Goal: Task Accomplishment & Management: Manage account settings

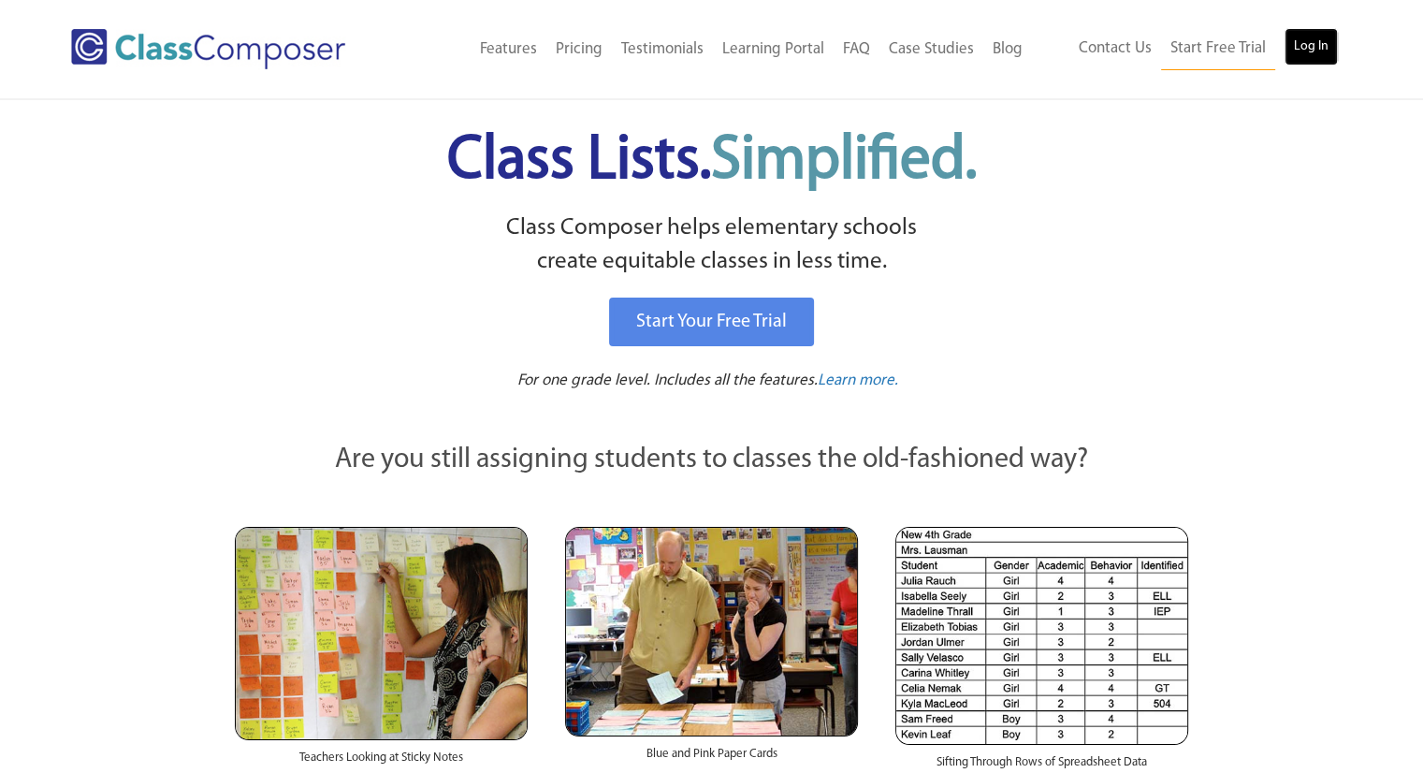
click at [1310, 60] on link "Log In" at bounding box center [1310, 46] width 53 height 37
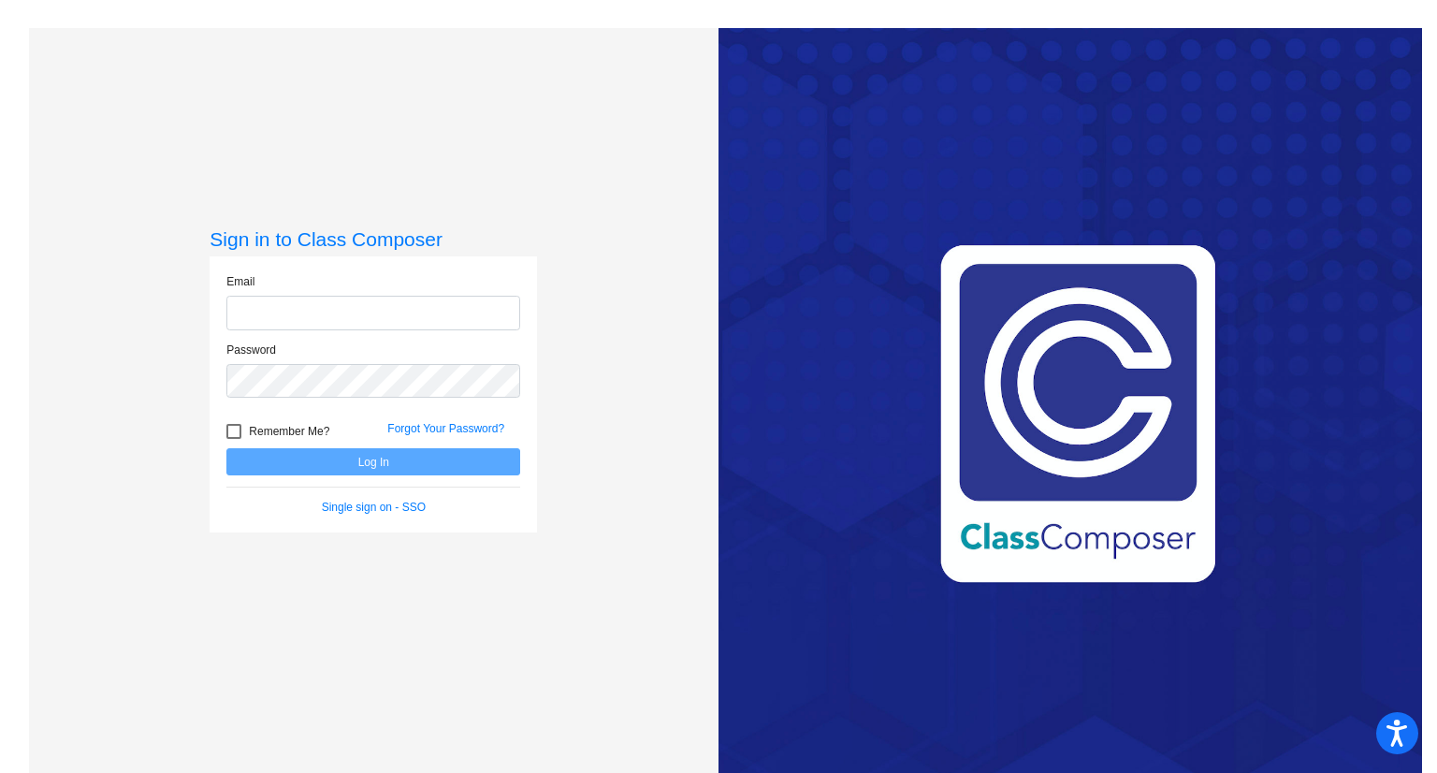
click at [374, 323] on input "email" at bounding box center [373, 313] width 294 height 35
type input "[EMAIL_ADDRESS][DOMAIN_NAME]"
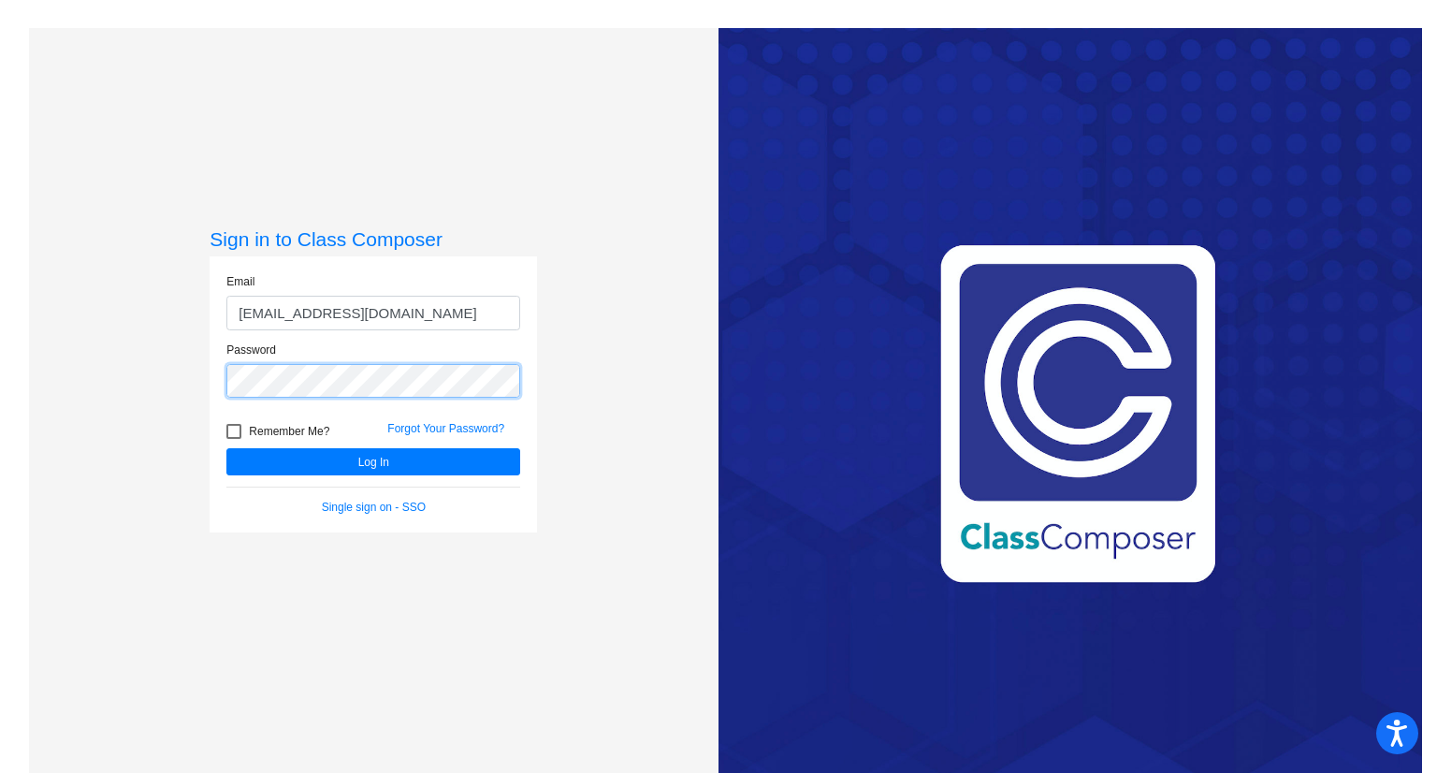
click at [226, 448] on button "Log In" at bounding box center [373, 461] width 294 height 27
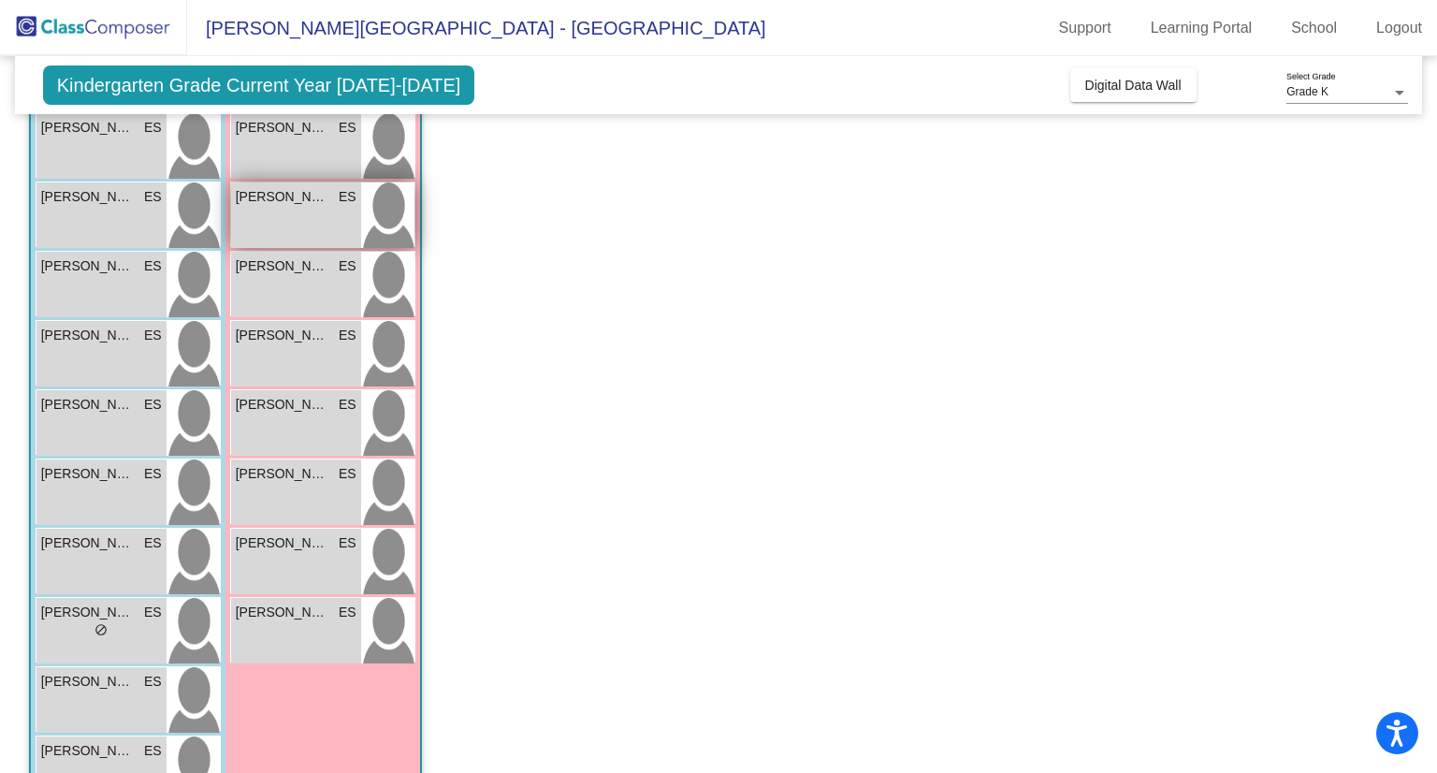
scroll to position [248, 0]
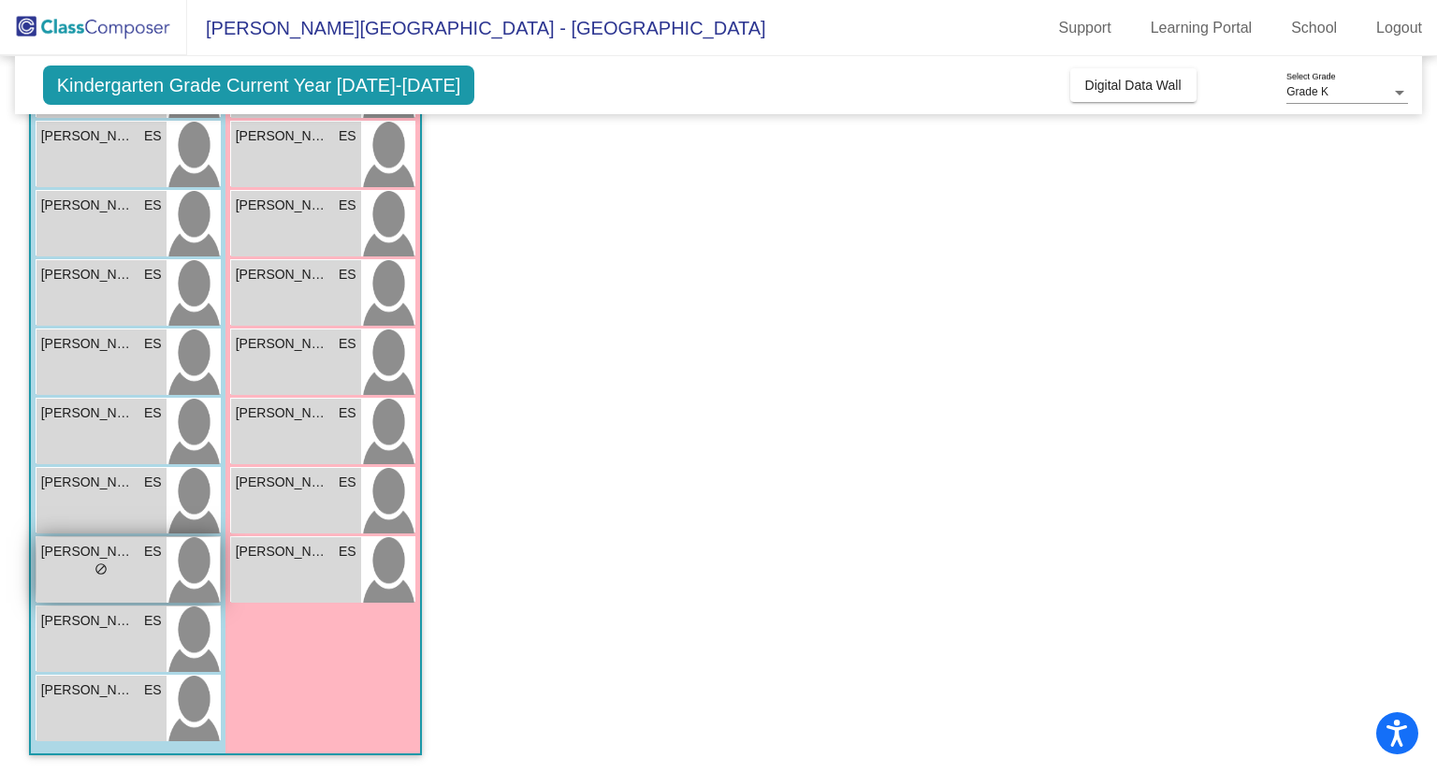
click at [97, 573] on span "do_not_disturb_alt" at bounding box center [100, 568] width 13 height 13
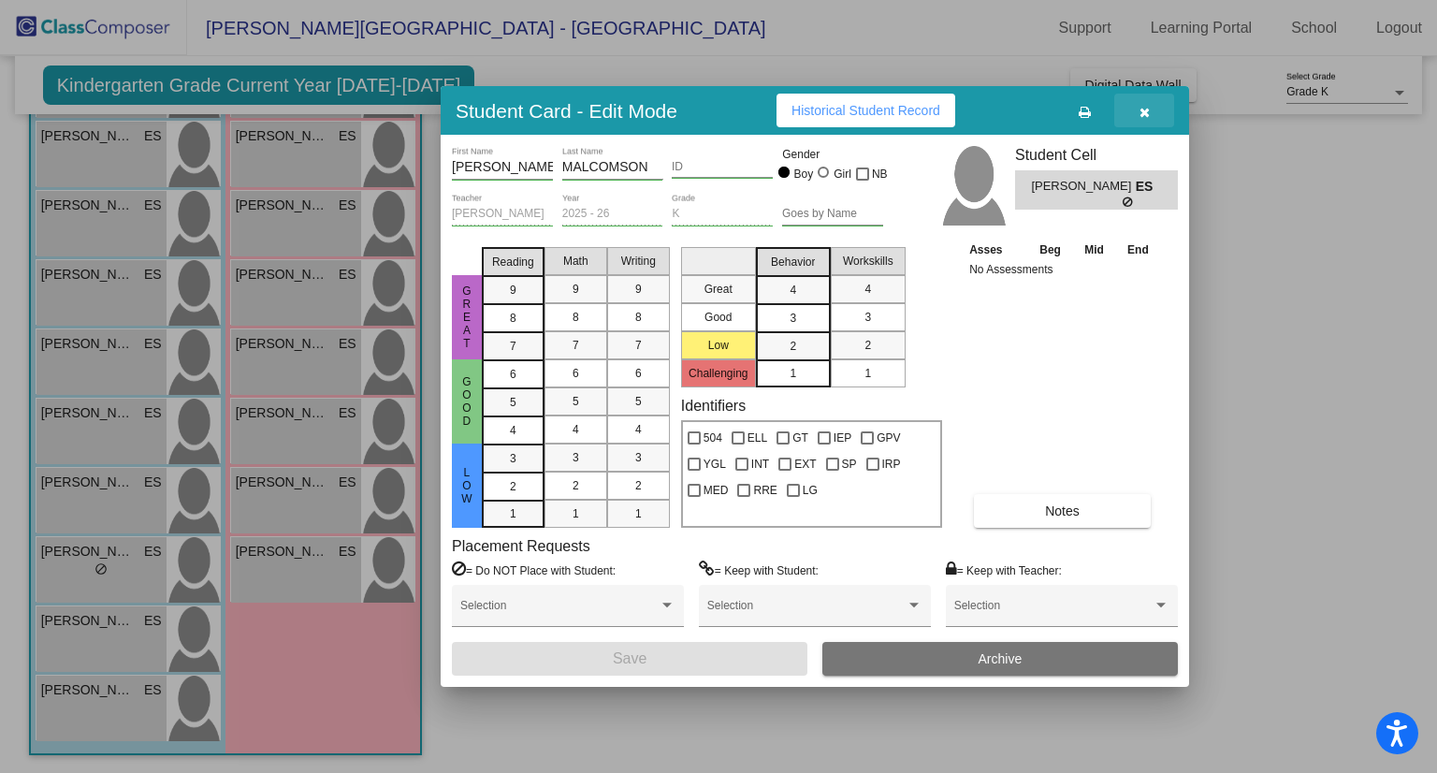
click at [1141, 109] on icon "button" at bounding box center [1144, 112] width 10 height 13
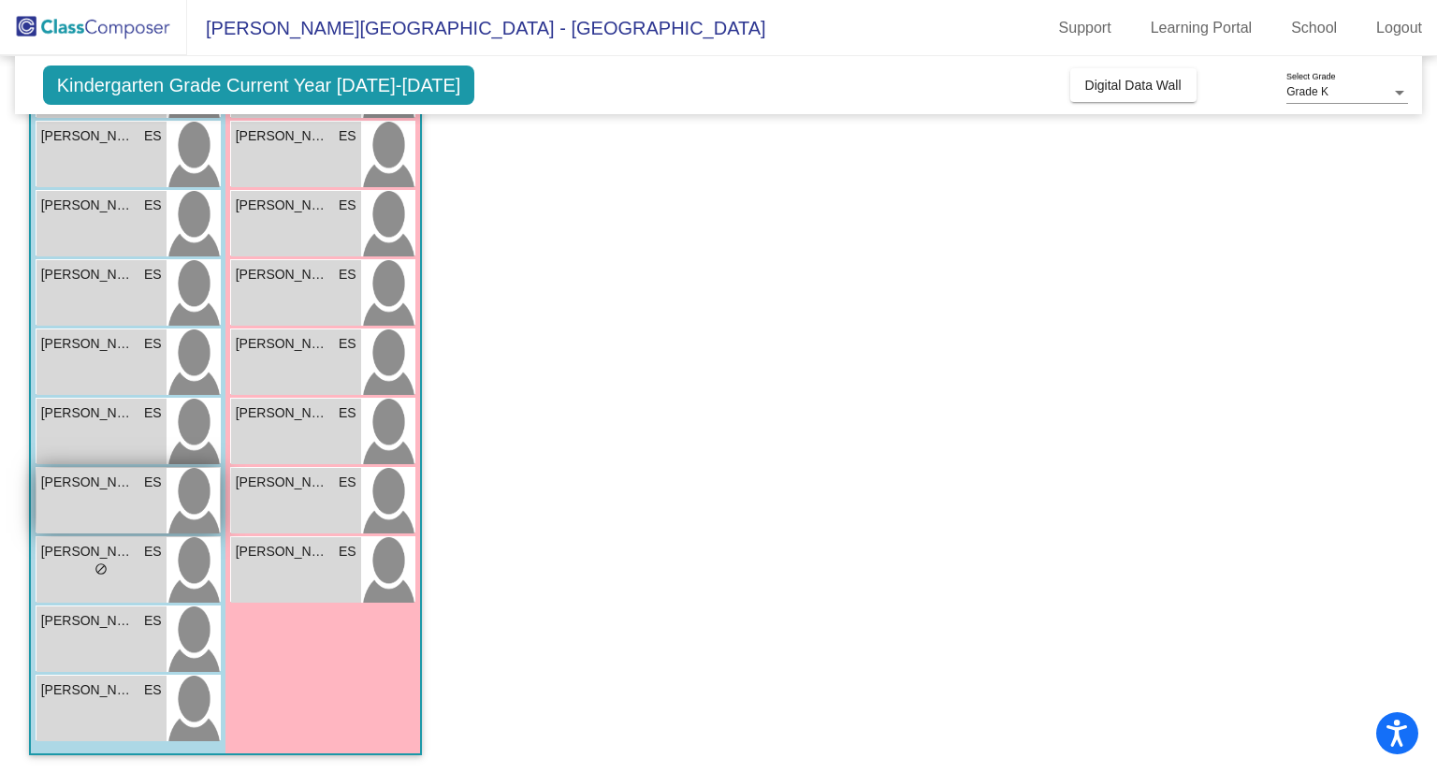
click at [119, 499] on div "[PERSON_NAME] ES lock do_not_disturb_alt" at bounding box center [101, 500] width 130 height 65
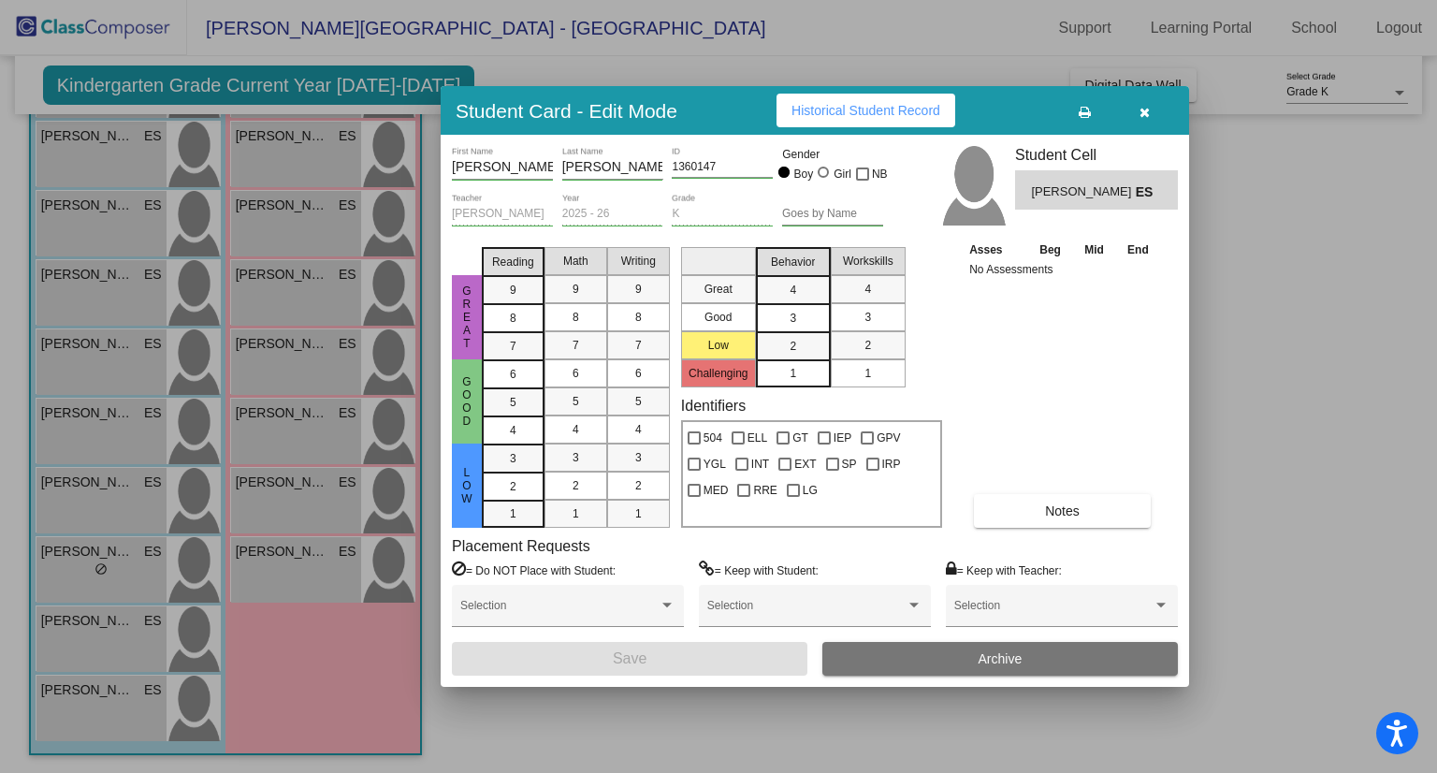
click at [1148, 115] on icon "button" at bounding box center [1144, 112] width 10 height 13
